Goal: Information Seeking & Learning: Check status

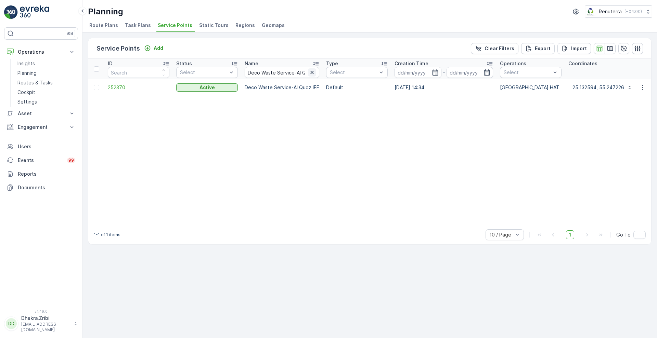
click at [313, 71] on icon "button" at bounding box center [312, 72] width 7 height 7
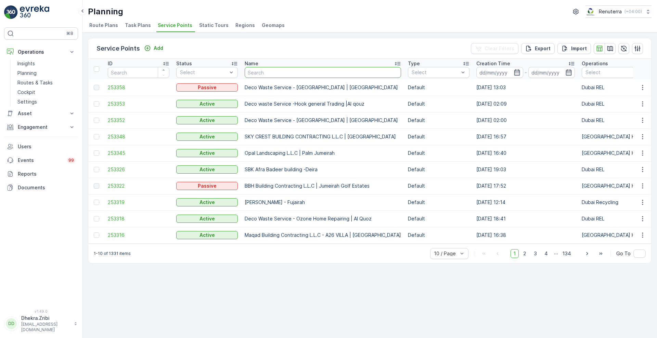
click at [287, 73] on input "text" at bounding box center [323, 72] width 156 height 11
paste input "Deco Waste Service - Cheshno | [PERSON_NAME]"
type input "Deco Waste Service - Cheshno | [PERSON_NAME]"
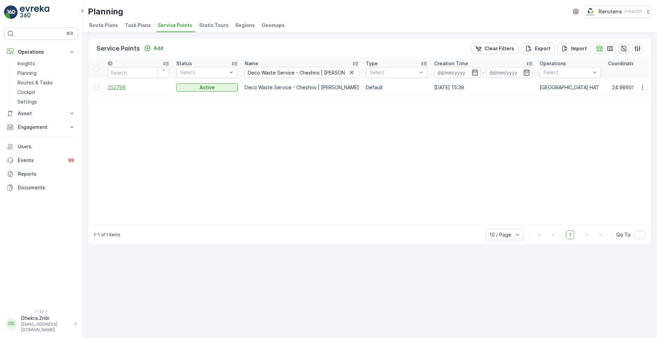
click at [119, 87] on span "252799" at bounding box center [139, 87] width 62 height 7
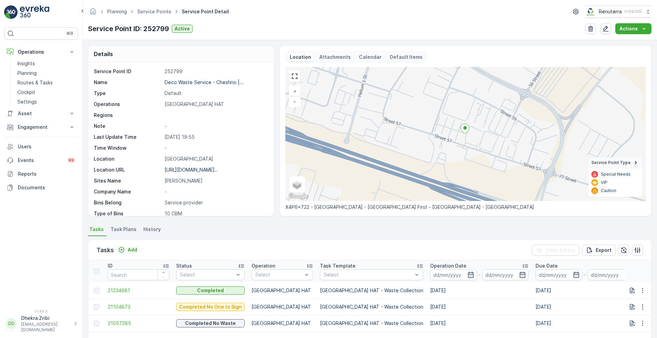
scroll to position [126, 0]
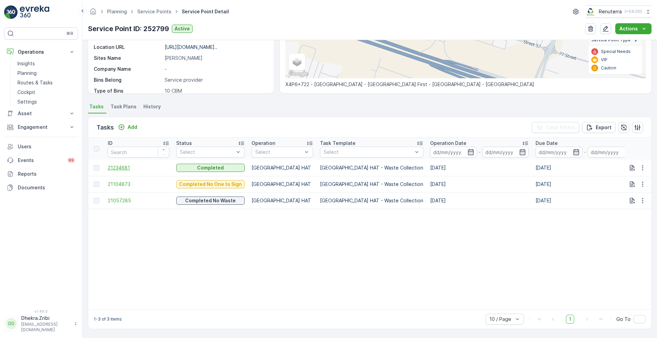
click at [115, 166] on span "21234681" at bounding box center [139, 168] width 62 height 7
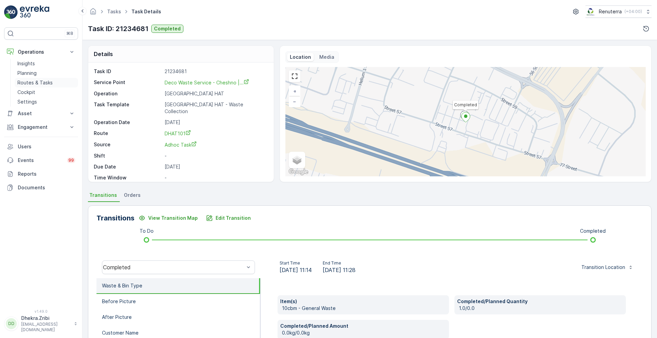
click at [42, 79] on p "Routes & Tasks" at bounding box center [34, 82] width 35 height 7
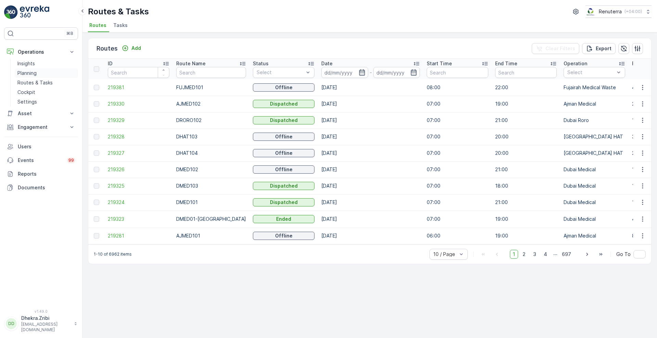
click at [27, 74] on p "Planning" at bounding box center [26, 73] width 19 height 7
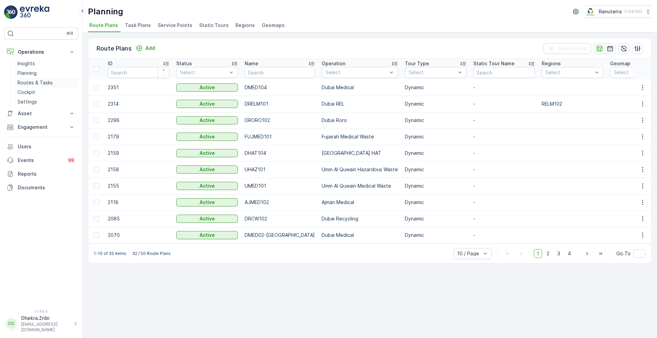
click at [30, 84] on p "Routes & Tasks" at bounding box center [34, 82] width 35 height 7
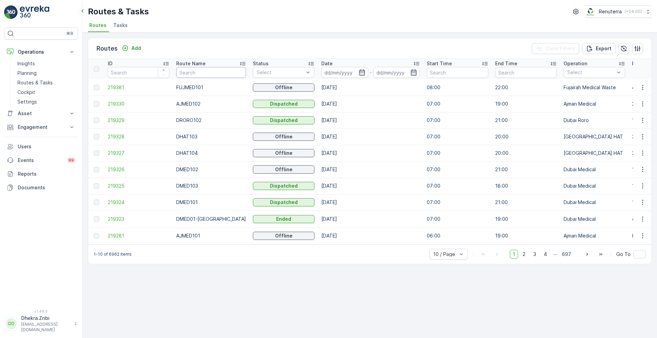
click at [186, 70] on input "text" at bounding box center [211, 72] width 70 height 11
type input "rel"
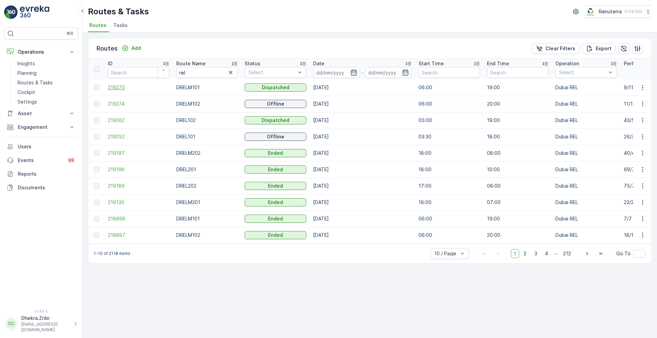
click at [118, 89] on span "219275" at bounding box center [139, 87] width 62 height 7
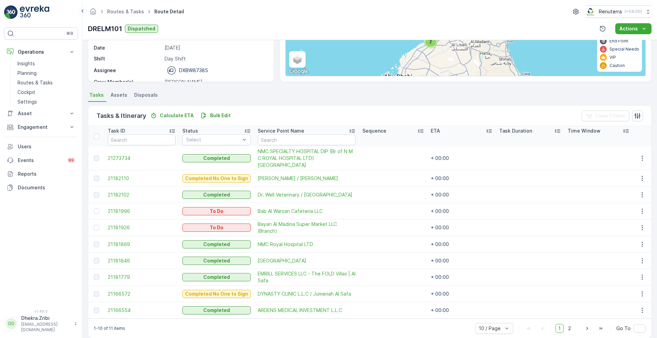
scroll to position [103, 0]
